Goal: Task Accomplishment & Management: Manage account settings

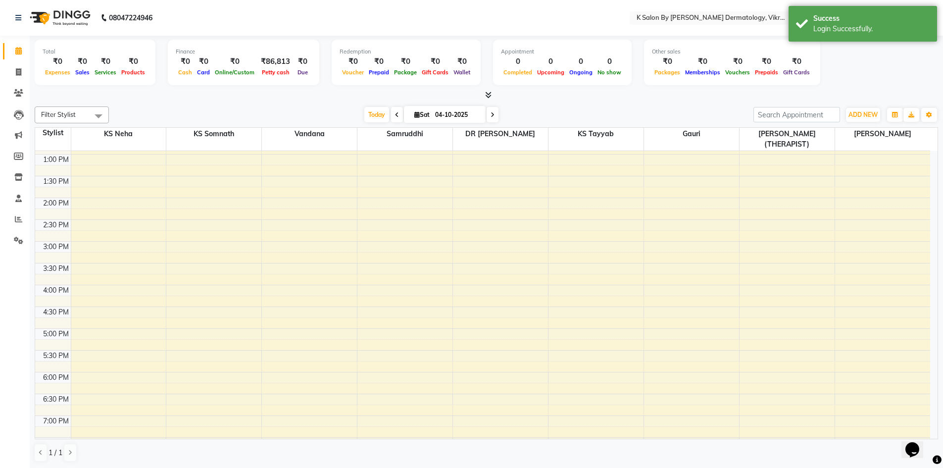
scroll to position [224, 0]
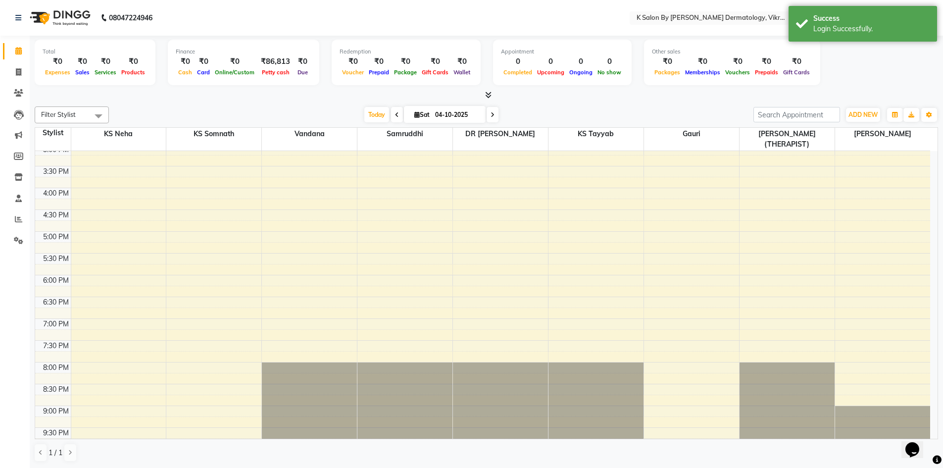
click at [491, 110] on span at bounding box center [493, 114] width 12 height 15
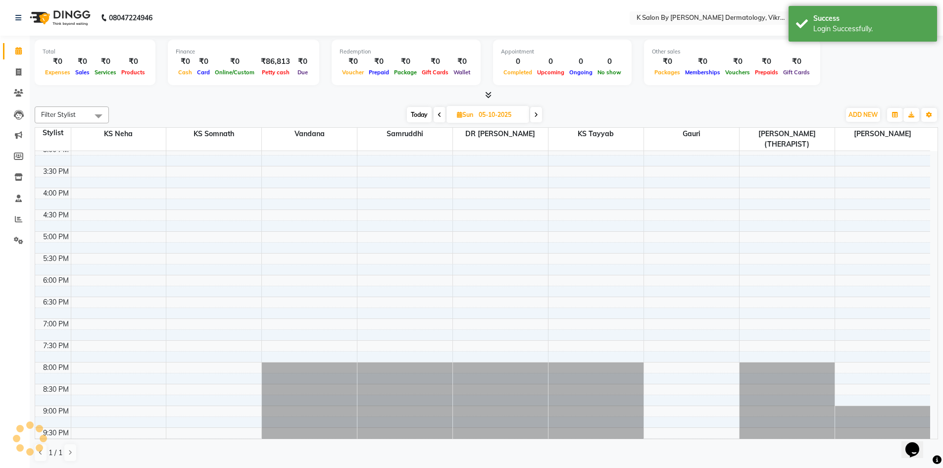
scroll to position [44, 0]
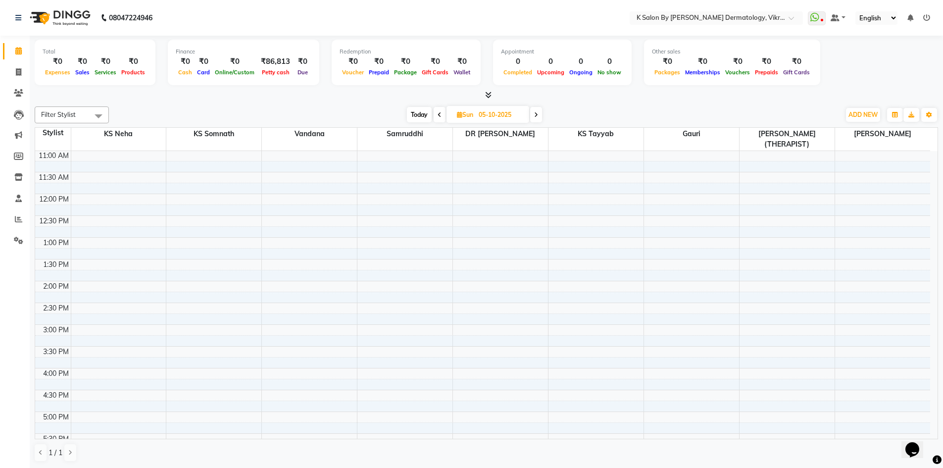
click at [537, 113] on icon at bounding box center [536, 115] width 4 height 6
click at [537, 113] on icon at bounding box center [537, 115] width 4 height 6
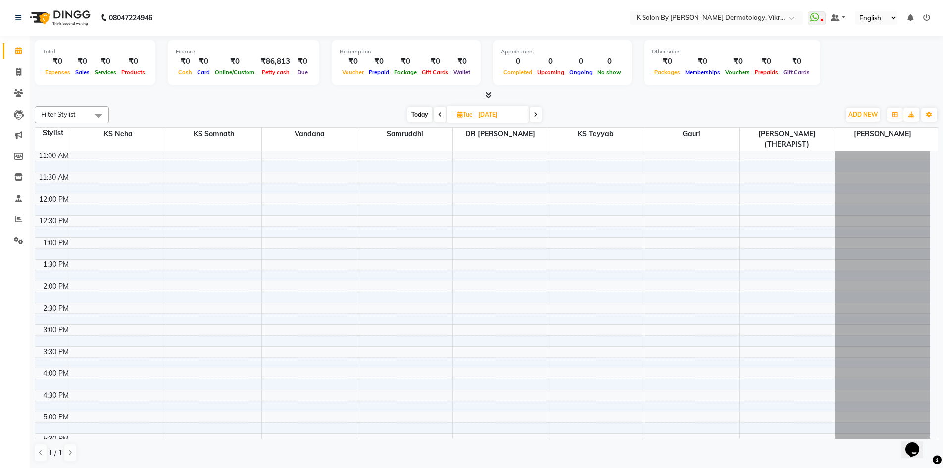
click at [537, 113] on icon at bounding box center [536, 115] width 4 height 6
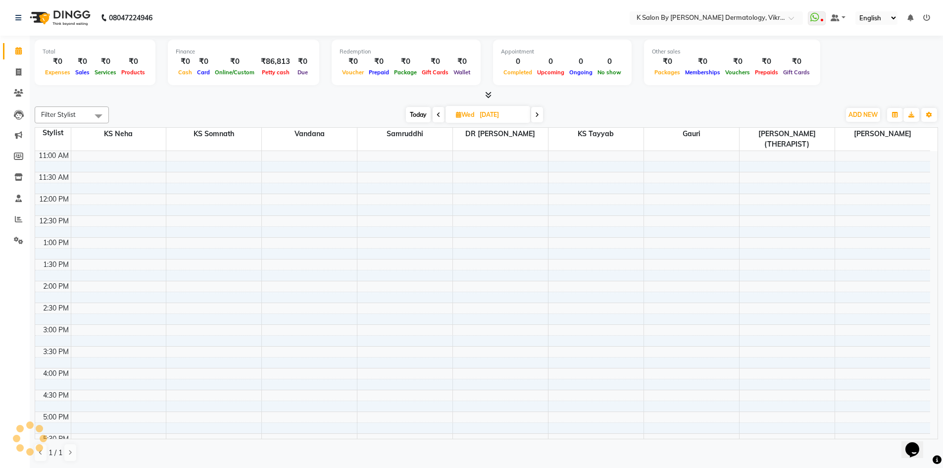
click at [537, 113] on icon at bounding box center [537, 115] width 4 height 6
click at [537, 113] on icon at bounding box center [536, 115] width 4 height 6
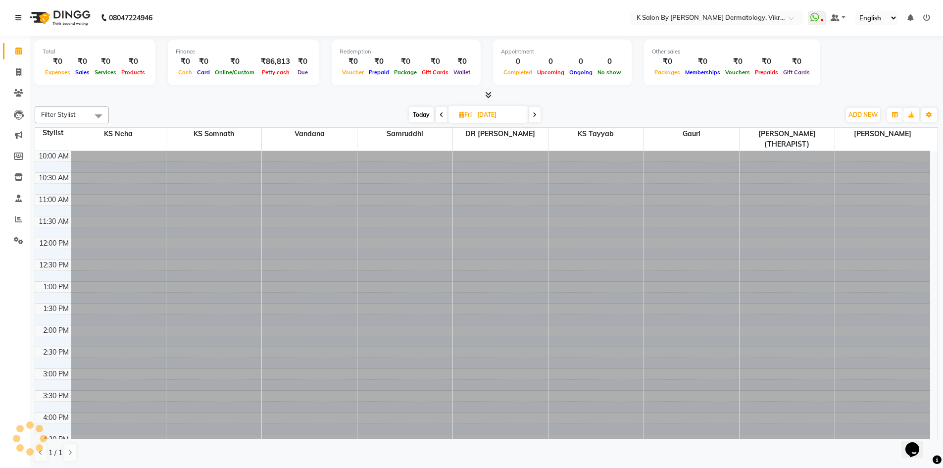
click at [538, 113] on span at bounding box center [535, 114] width 12 height 15
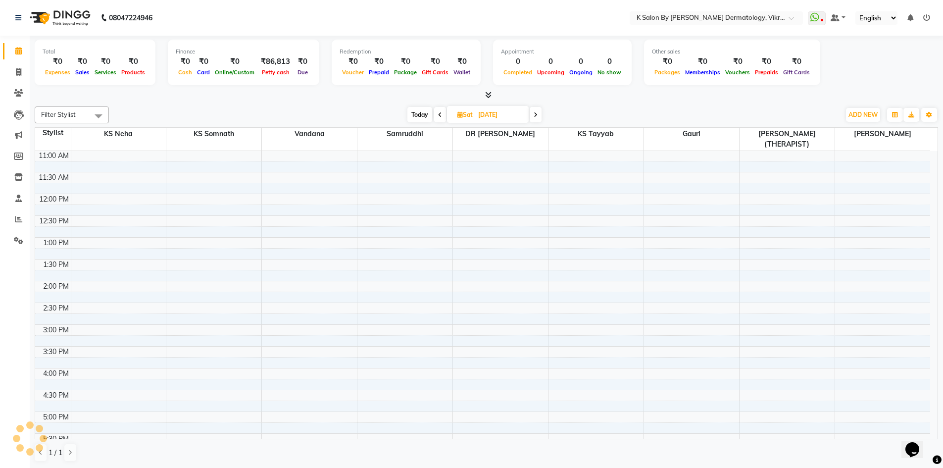
click at [538, 113] on icon at bounding box center [536, 115] width 4 height 6
click at [538, 113] on icon at bounding box center [537, 115] width 4 height 6
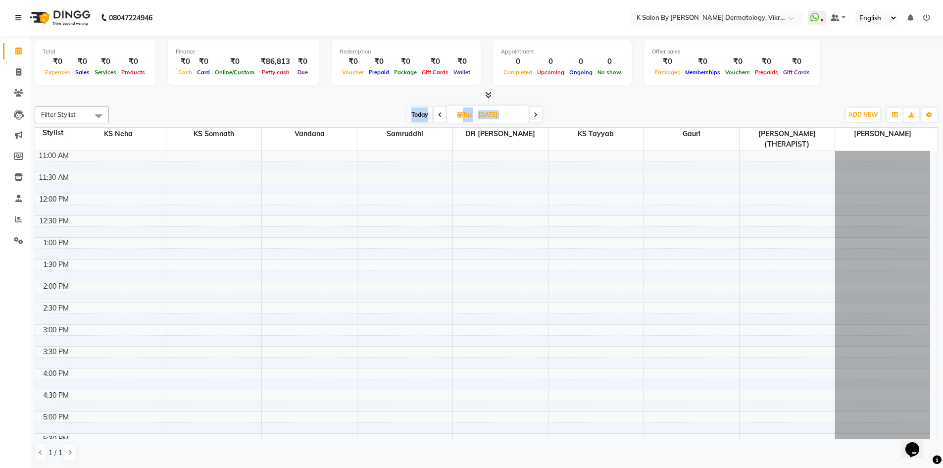
click at [538, 113] on icon at bounding box center [536, 115] width 4 height 6
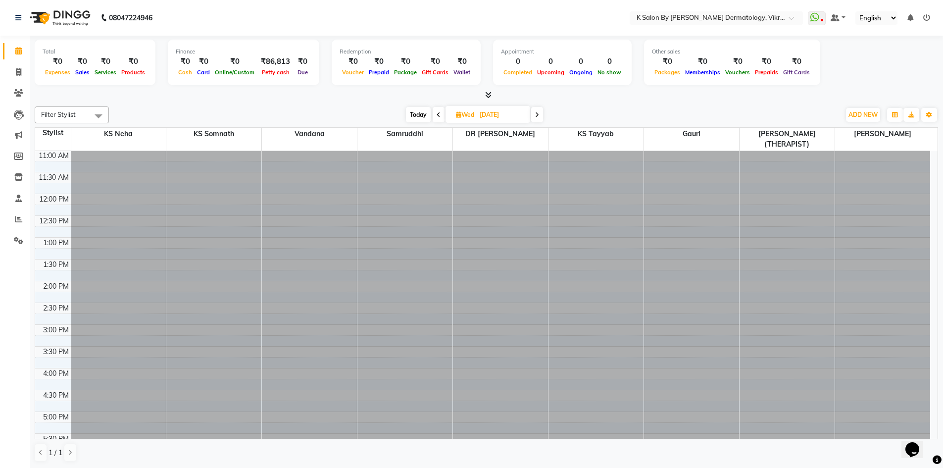
scroll to position [44, 0]
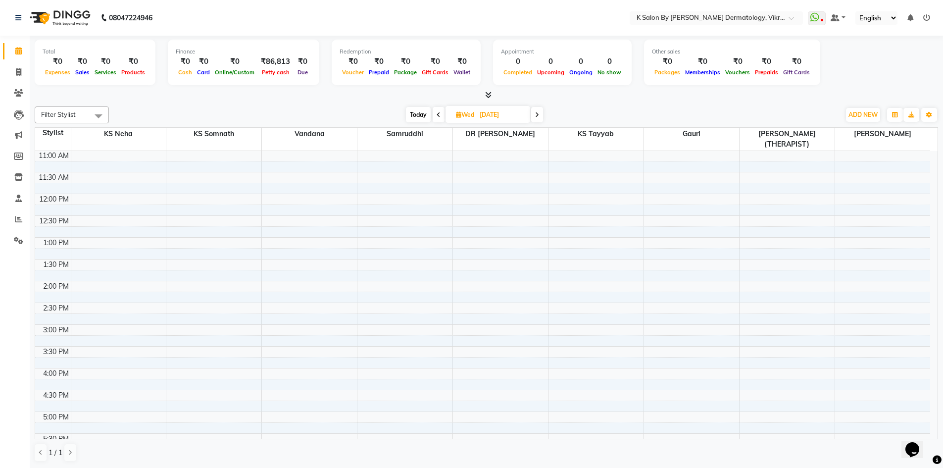
click at [536, 114] on icon at bounding box center [537, 115] width 4 height 6
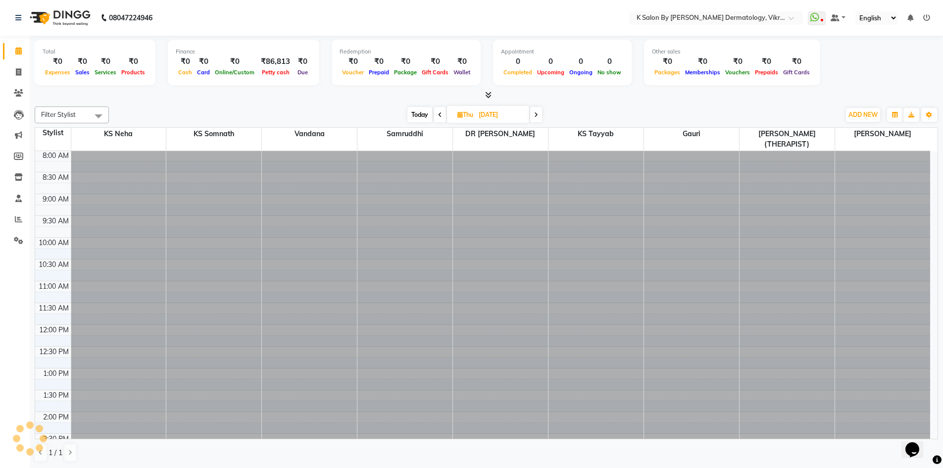
click at [536, 114] on icon at bounding box center [536, 115] width 4 height 6
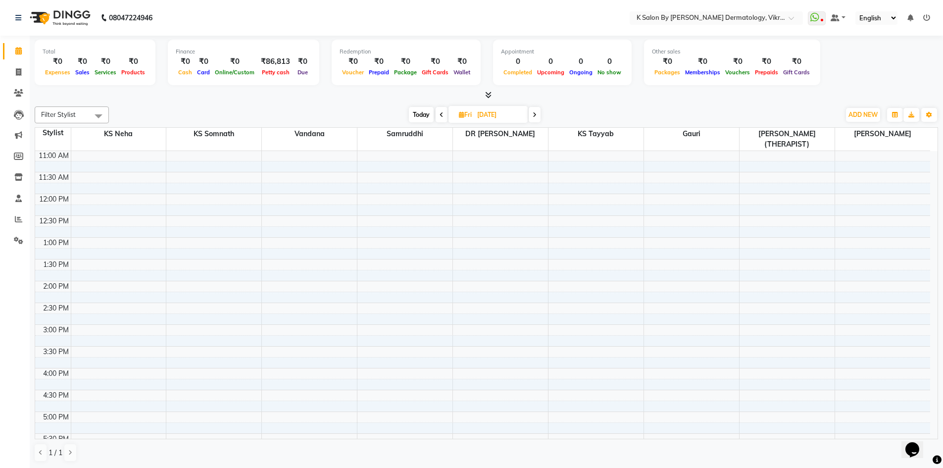
click at [536, 114] on icon at bounding box center [535, 115] width 4 height 6
type input "[DATE]"
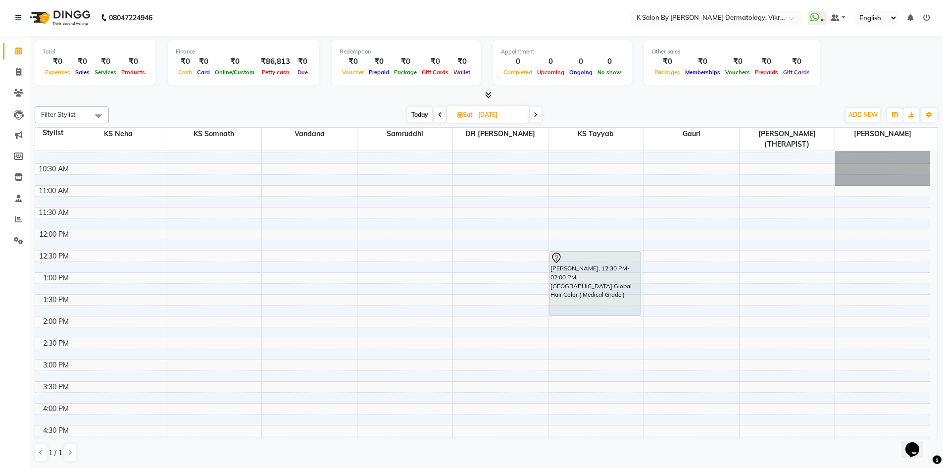
scroll to position [0, 0]
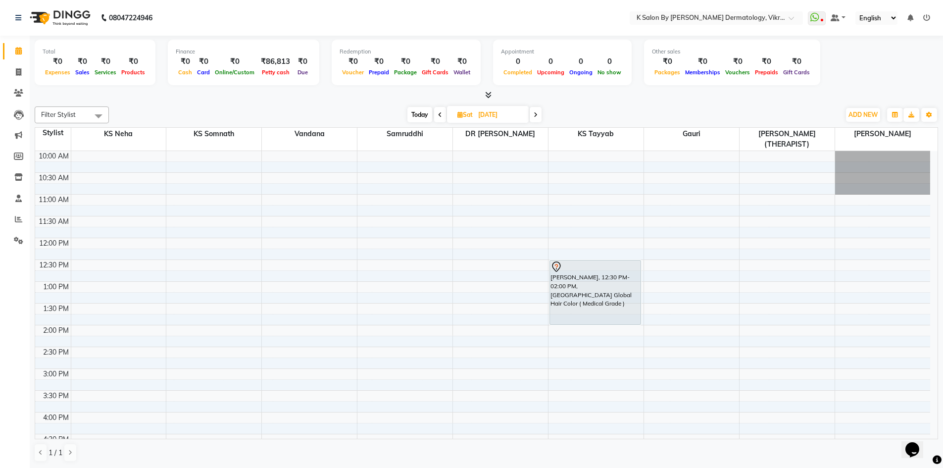
click at [457, 115] on icon at bounding box center [459, 114] width 5 height 6
select select "10"
select select "2025"
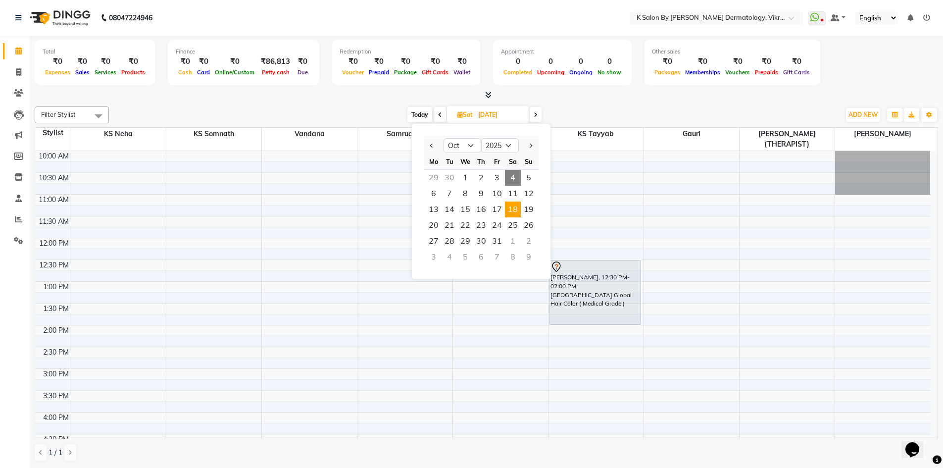
click at [515, 176] on span "4" at bounding box center [513, 178] width 16 height 16
type input "04-10-2025"
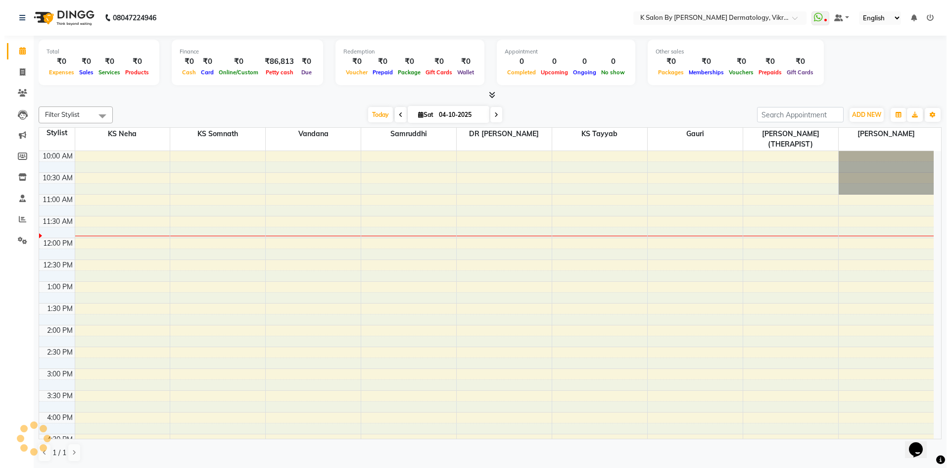
scroll to position [44, 0]
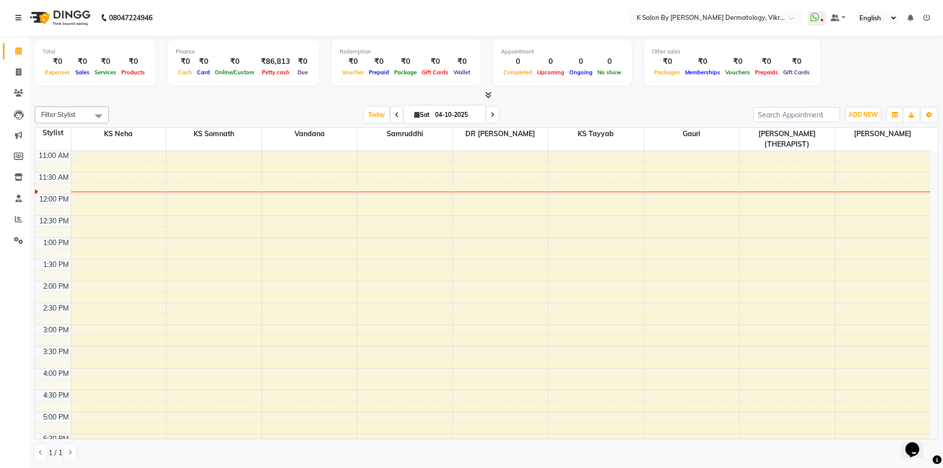
click at [930, 18] on icon at bounding box center [926, 17] width 7 height 7
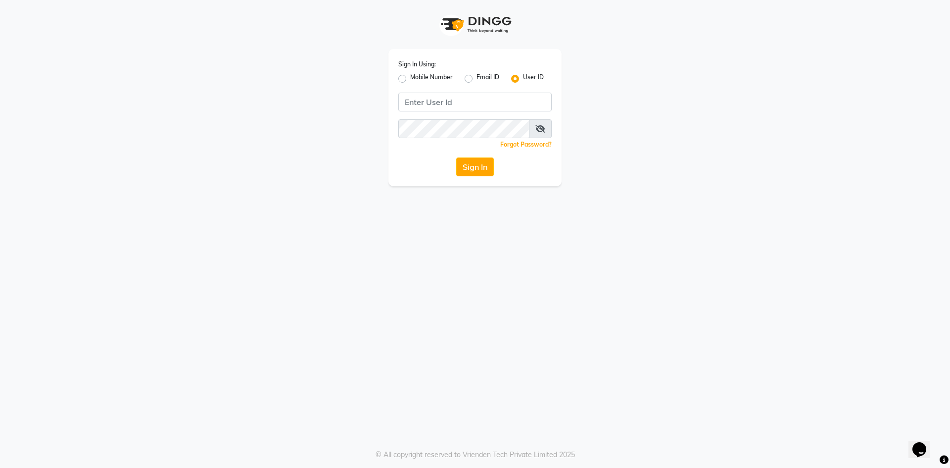
click at [410, 81] on label "Mobile Number" at bounding box center [431, 79] width 43 height 12
click at [410, 79] on input "Mobile Number" at bounding box center [413, 76] width 6 height 6
radio input "true"
radio input "false"
click at [456, 105] on input "Username" at bounding box center [492, 102] width 120 height 19
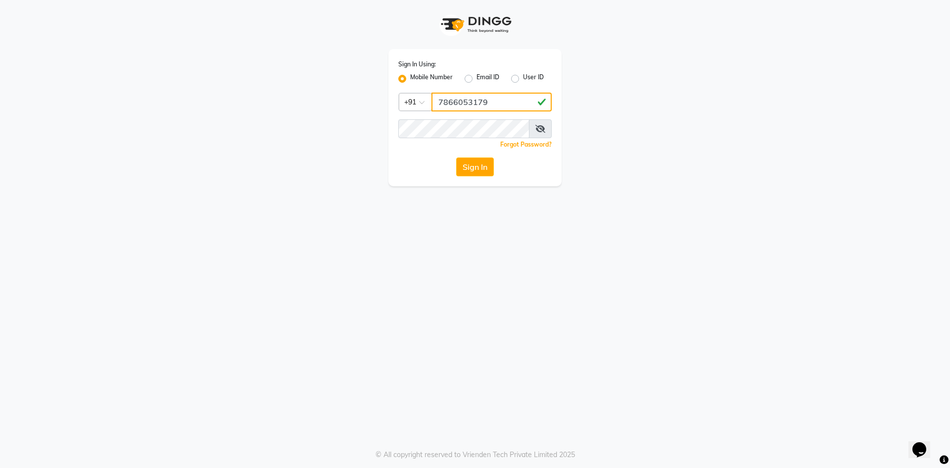
type input "7866053179"
drag, startPoint x: 562, startPoint y: 230, endPoint x: 556, endPoint y: 228, distance: 6.1
click at [562, 230] on div "Sign In Using: Mobile Number Email ID User ID Country Code × [PHONE_NUMBER] Rem…" at bounding box center [475, 234] width 950 height 468
click at [470, 166] on button "Sign In" at bounding box center [475, 166] width 38 height 19
